Goal: Information Seeking & Learning: Check status

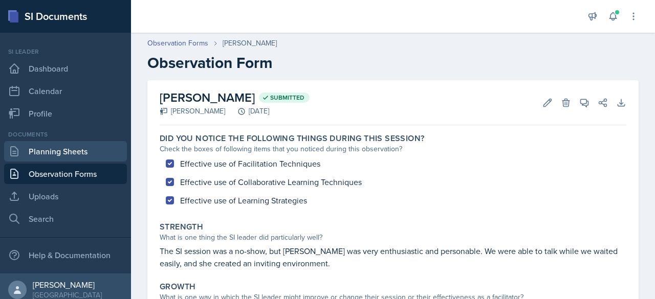
click at [70, 153] on link "Planning Sheets" at bounding box center [65, 151] width 123 height 20
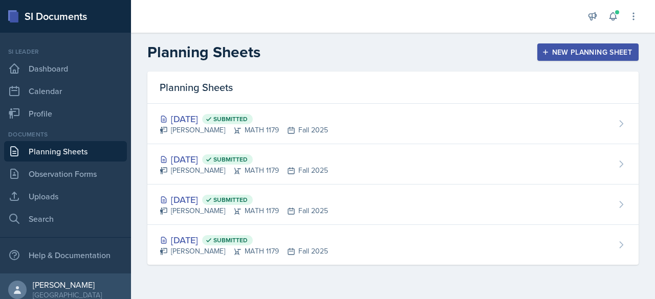
click at [70, 153] on link "Planning Sheets" at bounding box center [65, 151] width 123 height 20
click at [74, 152] on link "Planning Sheets" at bounding box center [65, 151] width 123 height 20
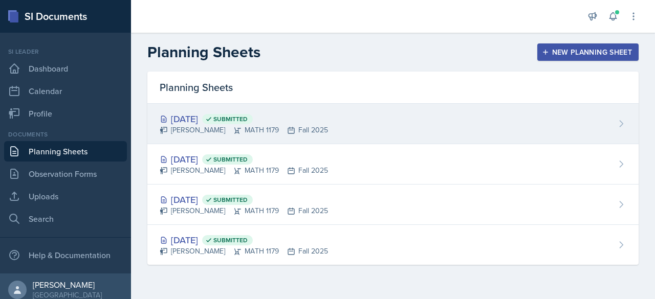
click at [204, 122] on div "[DATE] Submitted" at bounding box center [244, 119] width 168 height 14
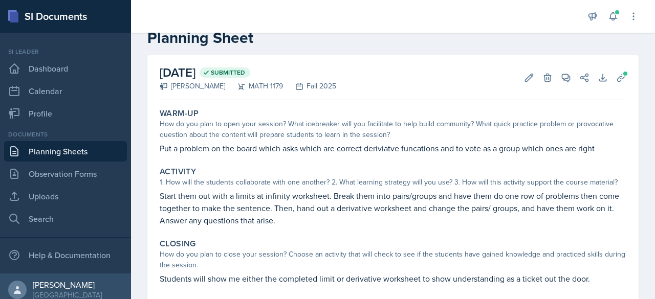
scroll to position [26, 0]
click at [407, 209] on p "Start them out with a limits at infinity worksheet. Break them into pairs/group…" at bounding box center [393, 207] width 467 height 37
click at [345, 215] on p "Start them out with a limits at infinity worksheet. Break them into pairs/group…" at bounding box center [393, 207] width 467 height 37
click at [270, 225] on p "Start them out with a limits at infinity worksheet. Break them into pairs/group…" at bounding box center [393, 207] width 467 height 37
drag, startPoint x: 251, startPoint y: 175, endPoint x: 226, endPoint y: 183, distance: 26.2
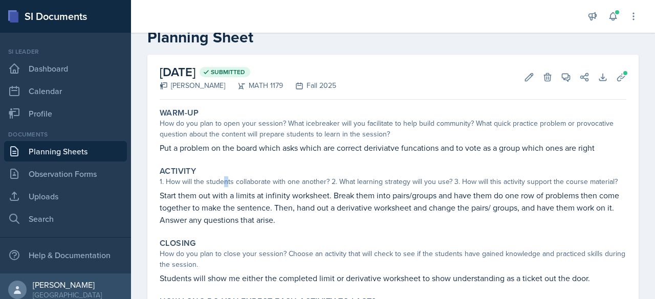
click at [226, 183] on div "1. How will the students collaborate with one another? 2. What learning strateg…" at bounding box center [393, 181] width 467 height 11
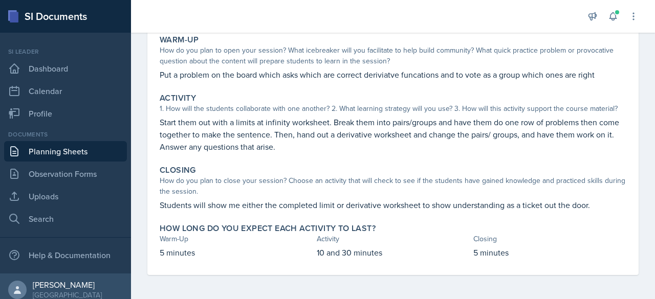
click at [349, 130] on p "Start them out with a limits at infinity worksheet. Break them into pairs/group…" at bounding box center [393, 134] width 467 height 37
click at [237, 75] on p "Put a problem on the board which asks which are correct deriviatve funcations a…" at bounding box center [393, 75] width 467 height 12
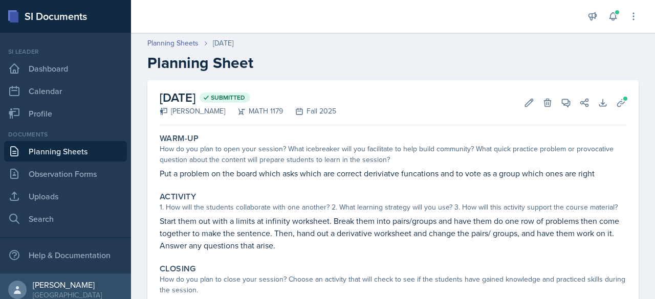
click at [77, 142] on link "Planning Sheets" at bounding box center [65, 151] width 123 height 20
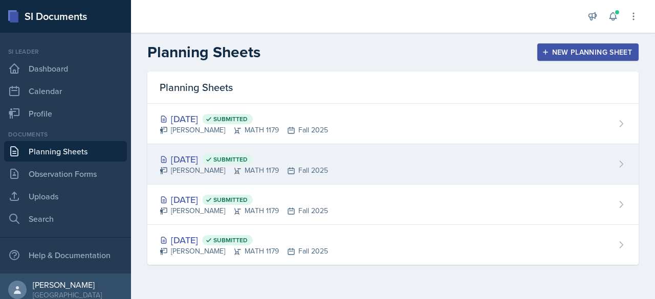
click at [220, 156] on div "[DATE] Submitted" at bounding box center [244, 159] width 168 height 14
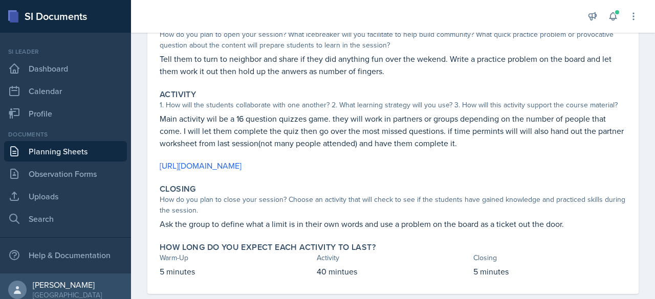
scroll to position [17, 0]
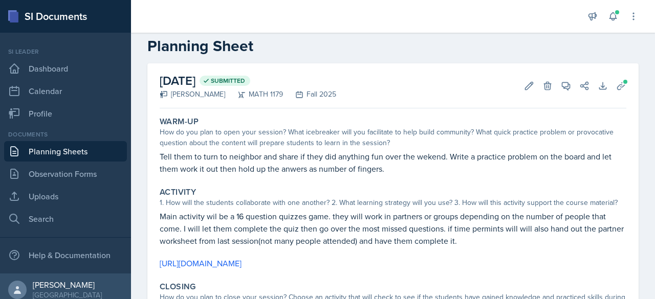
click at [76, 143] on link "Planning Sheets" at bounding box center [65, 151] width 123 height 20
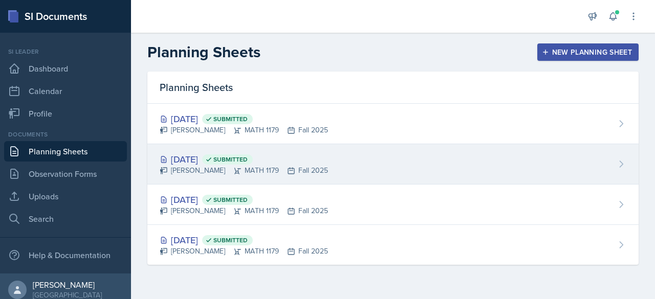
click at [207, 159] on div "[DATE] Submitted" at bounding box center [244, 159] width 168 height 14
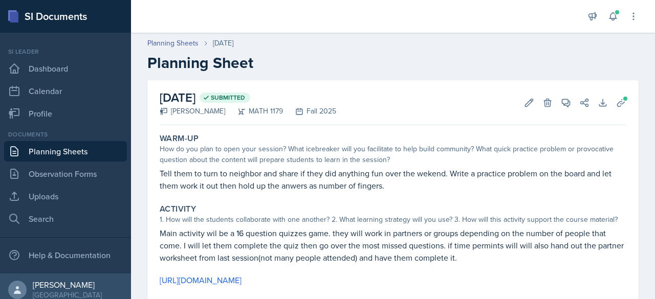
click at [55, 143] on link "Planning Sheets" at bounding box center [65, 151] width 123 height 20
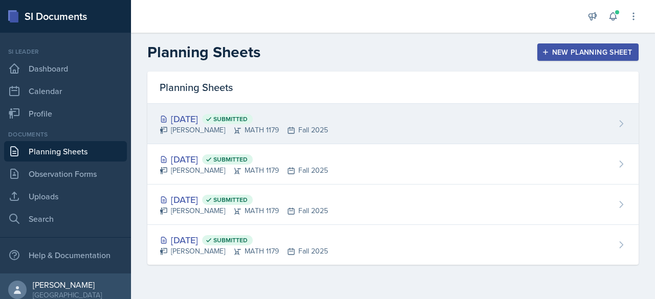
click at [199, 126] on div "[PERSON_NAME] MATH 1179 Fall 2025" at bounding box center [244, 130] width 168 height 11
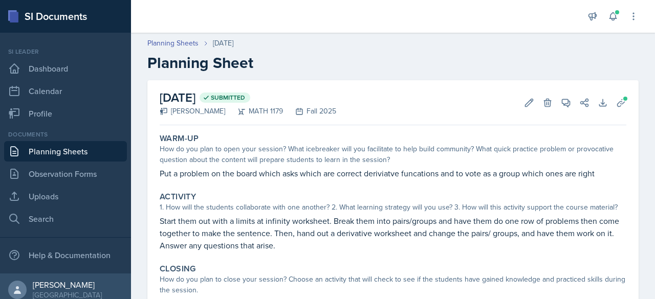
scroll to position [99, 0]
